Goal: Task Accomplishment & Management: Manage account settings

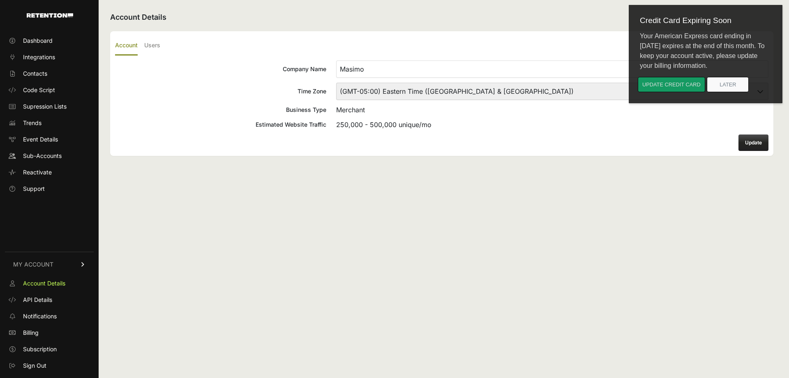
click at [663, 82] on button "Update credit card" at bounding box center [671, 84] width 67 height 15
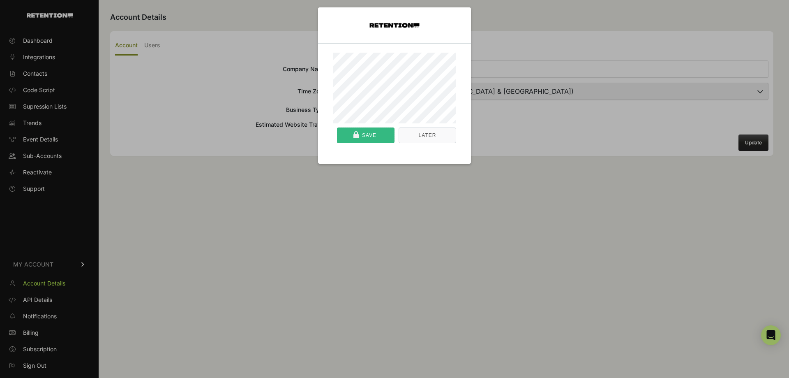
click at [364, 135] on div "Save" at bounding box center [369, 135] width 14 height 15
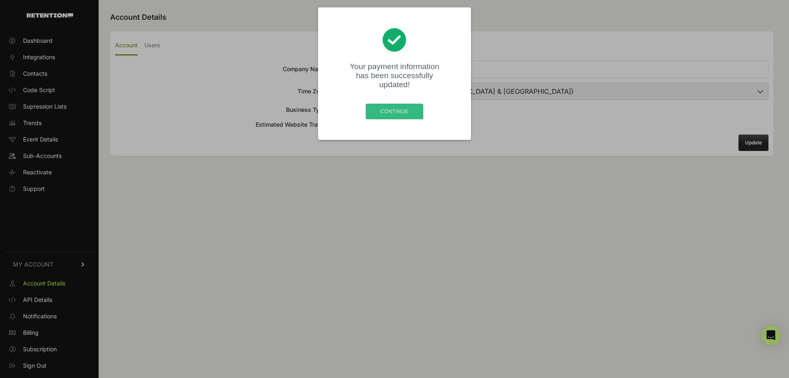
click at [397, 111] on div "Continue" at bounding box center [395, 111] width 52 height 15
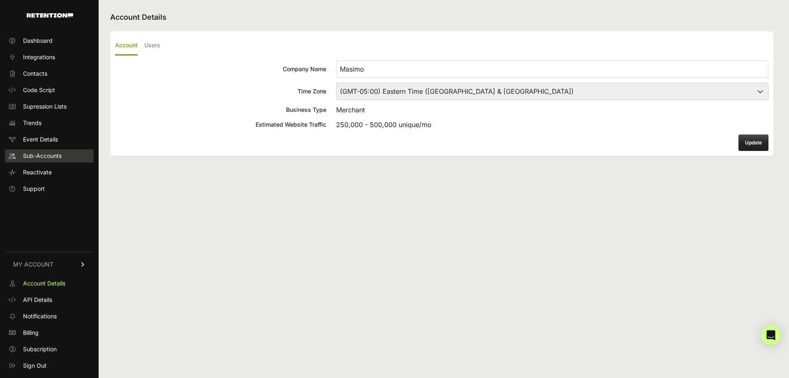
click at [48, 152] on span "Sub-Accounts" at bounding box center [42, 156] width 39 height 8
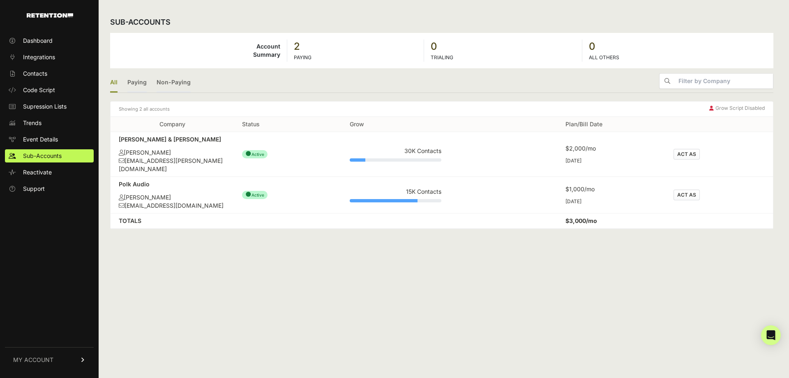
click at [685, 149] on button "ACT AS" at bounding box center [687, 154] width 26 height 11
